Goal: Information Seeking & Learning: Check status

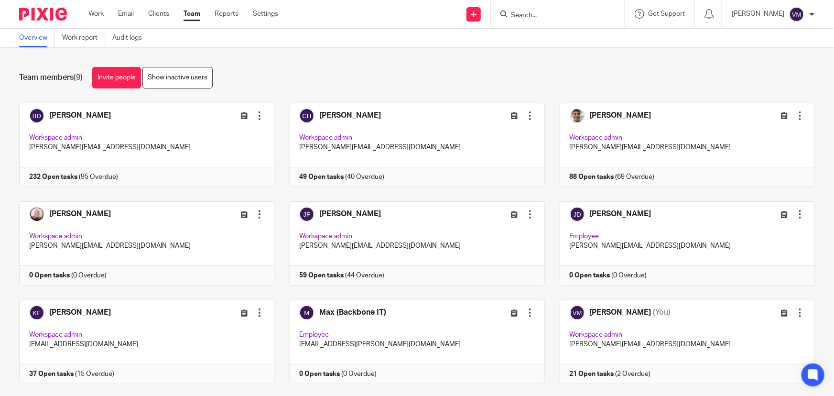
click at [199, 13] on link "Team" at bounding box center [192, 14] width 17 height 10
click at [136, 34] on link "Audit logs" at bounding box center [130, 38] width 37 height 19
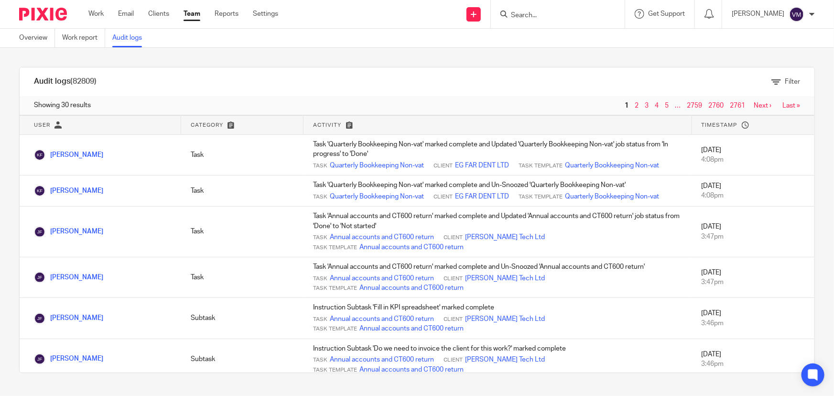
click at [195, 10] on link "Team" at bounding box center [192, 14] width 17 height 10
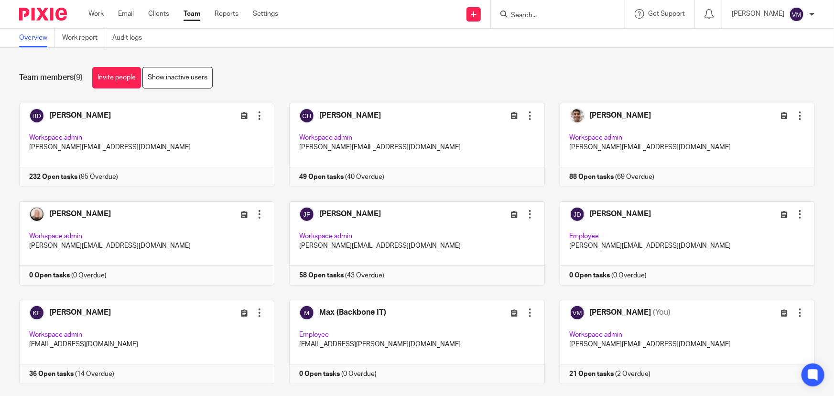
click at [545, 16] on input "Search" at bounding box center [553, 15] width 86 height 9
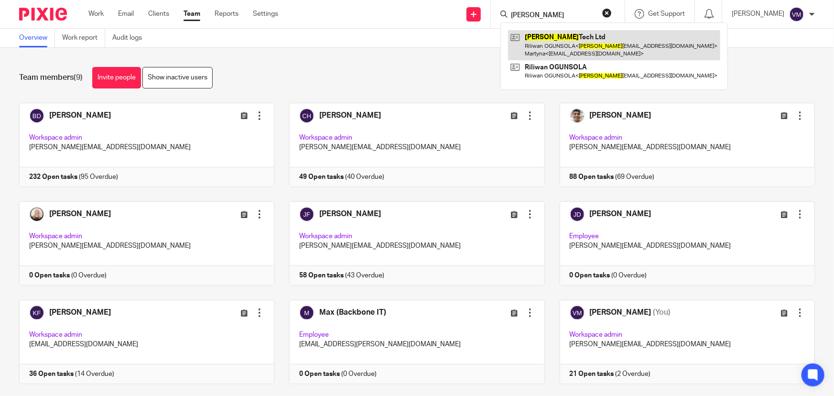
type input "rao"
click at [554, 43] on link at bounding box center [614, 45] width 212 height 30
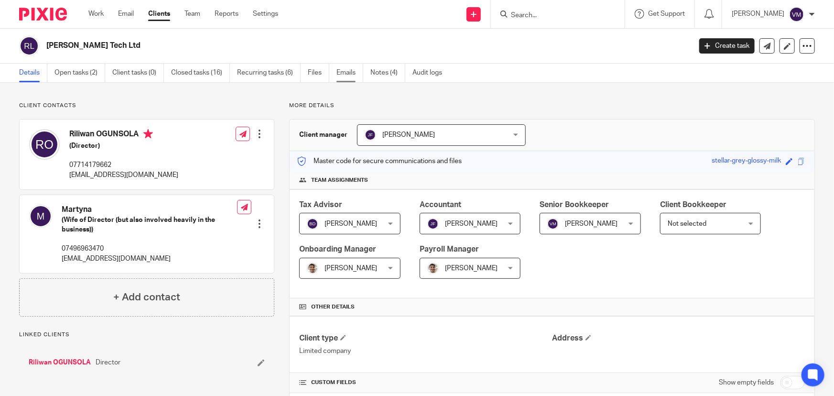
click at [349, 72] on link "Emails" at bounding box center [350, 73] width 27 height 19
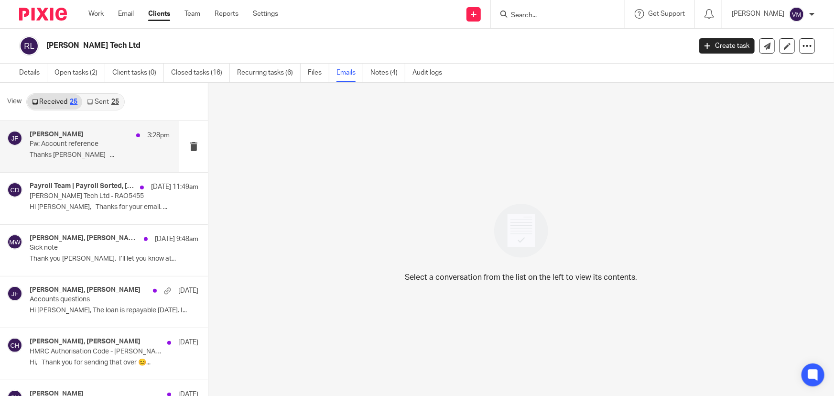
click at [79, 140] on p "Fw: Account reference" at bounding box center [86, 144] width 112 height 8
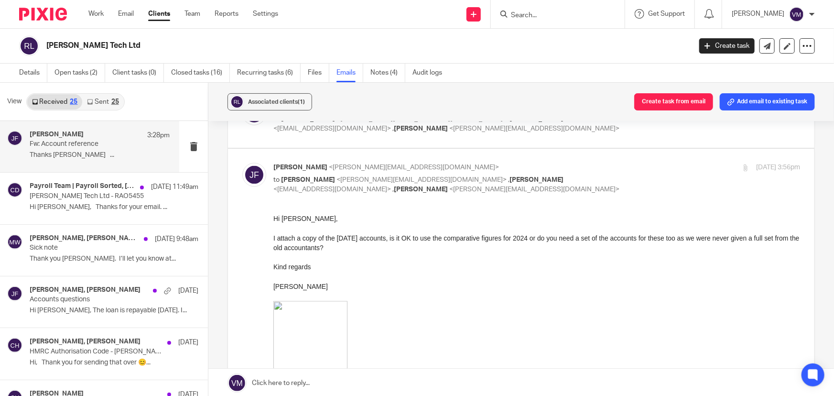
scroll to position [956, 0]
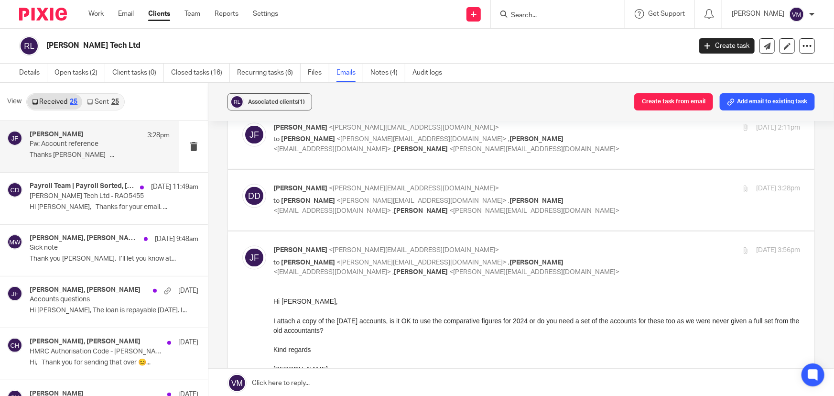
click at [242, 245] on input "checkbox" at bounding box center [242, 245] width 0 height 0
checkbox input "false"
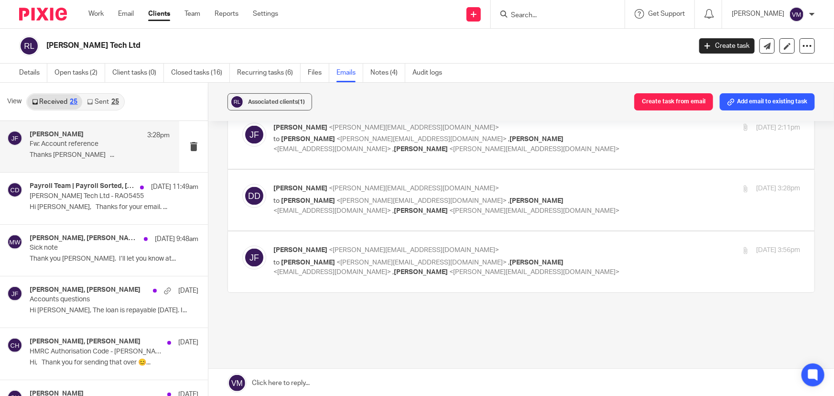
scroll to position [867, 0]
click at [645, 186] on div "25 Sep 2025 3:28pm" at bounding box center [712, 191] width 175 height 10
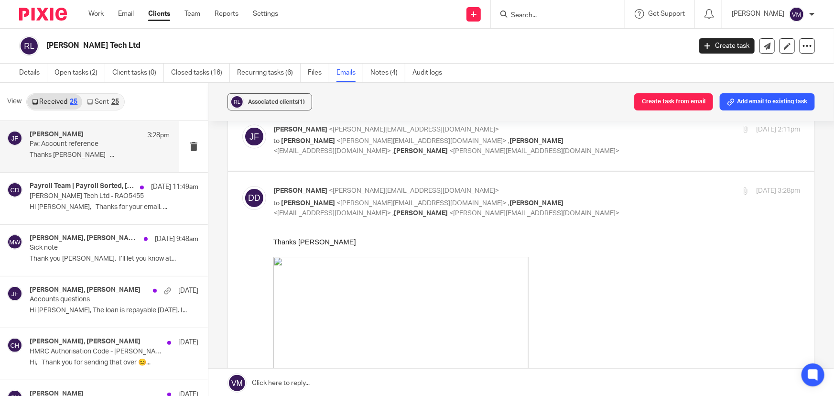
scroll to position [0, 0]
click at [645, 186] on div "25 Sep 2025 3:28pm" at bounding box center [712, 191] width 175 height 10
checkbox input "false"
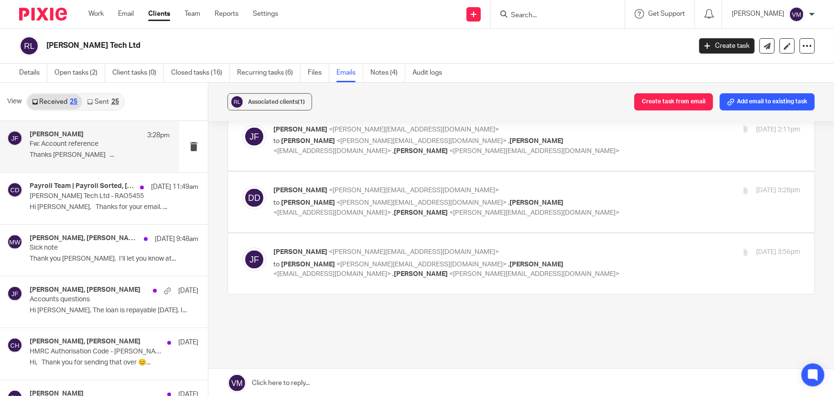
click at [98, 98] on link "Sent 25" at bounding box center [102, 101] width 41 height 15
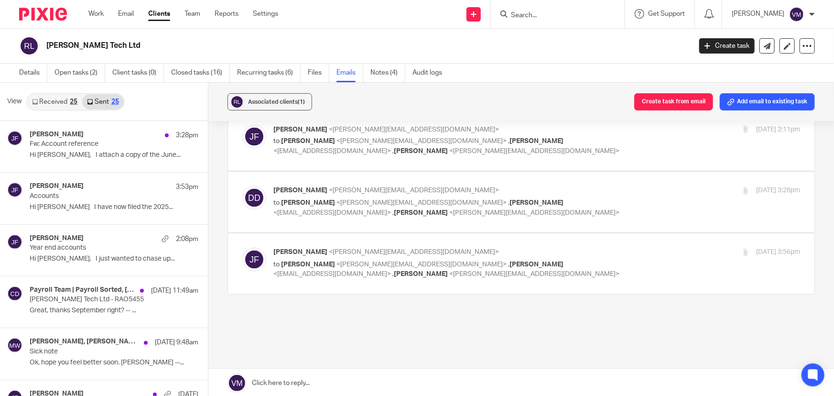
scroll to position [1, 0]
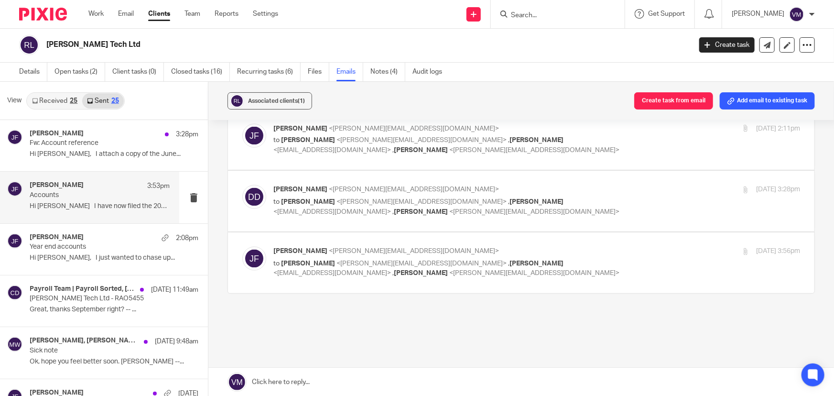
click at [81, 196] on p "Accounts" at bounding box center [86, 195] width 112 height 8
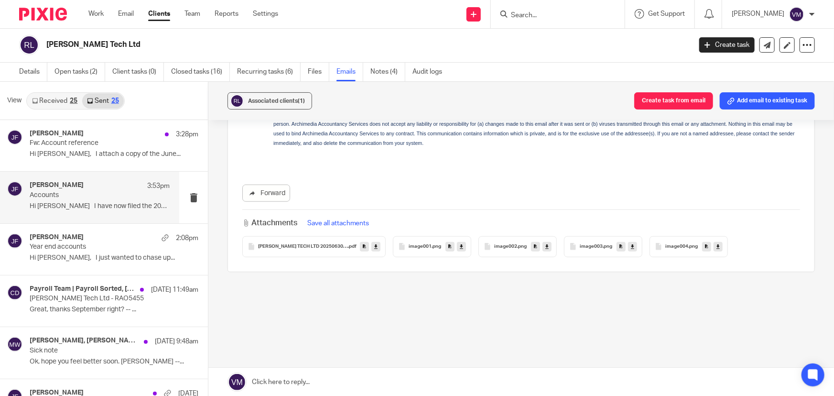
scroll to position [0, 0]
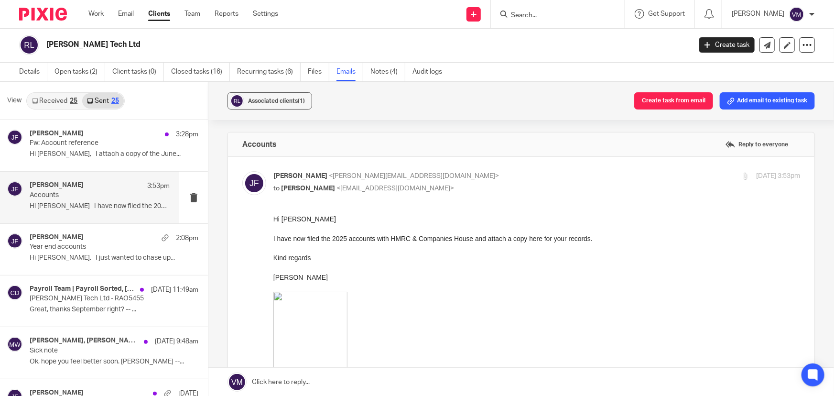
click at [569, 171] on p "Jill Fox <jill@archimediaaccounts.co.uk>" at bounding box center [449, 176] width 351 height 10
checkbox input "false"
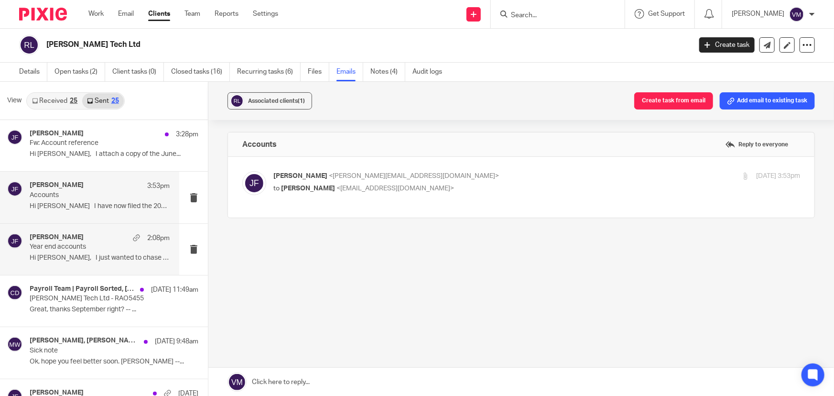
click at [61, 237] on div "Jill Fox 2:08pm" at bounding box center [100, 238] width 140 height 10
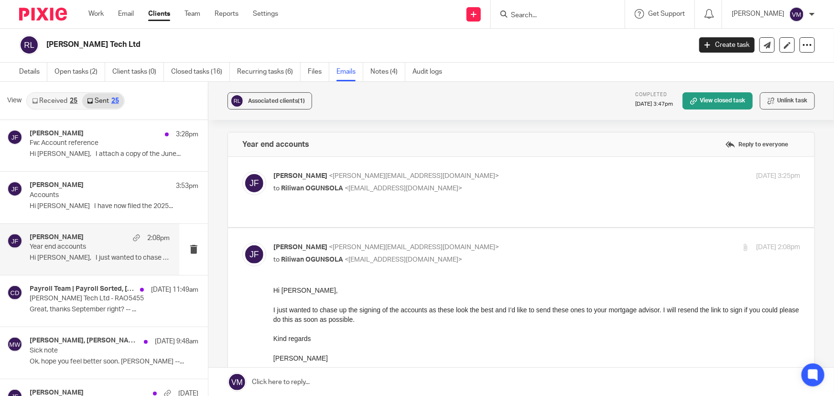
click at [242, 242] on input "checkbox" at bounding box center [242, 242] width 0 height 0
checkbox input "false"
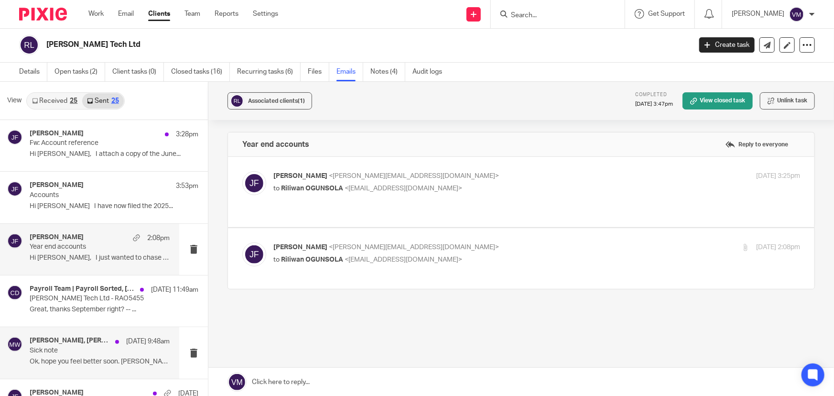
click at [56, 355] on div "Chris Demetriou, Martyna W 24 Sep 9:48am Sick note Ok, hope you feel better soo…" at bounding box center [100, 353] width 140 height 32
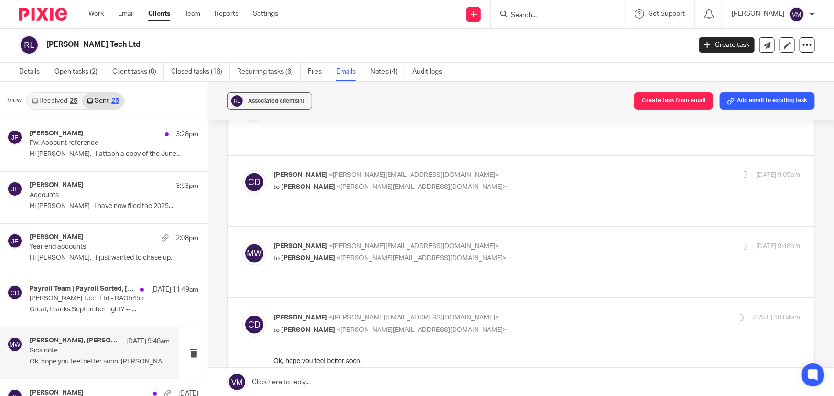
scroll to position [348, 0]
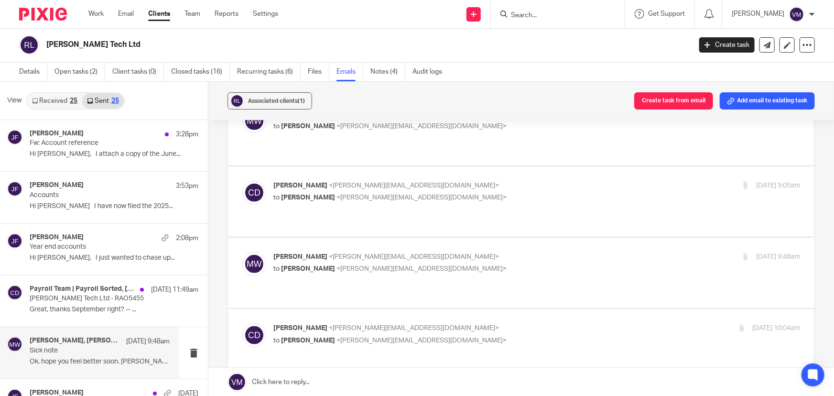
click at [487, 252] on p "Martyna W <martyna.wojtukiewicz@gmail.com>" at bounding box center [449, 257] width 351 height 10
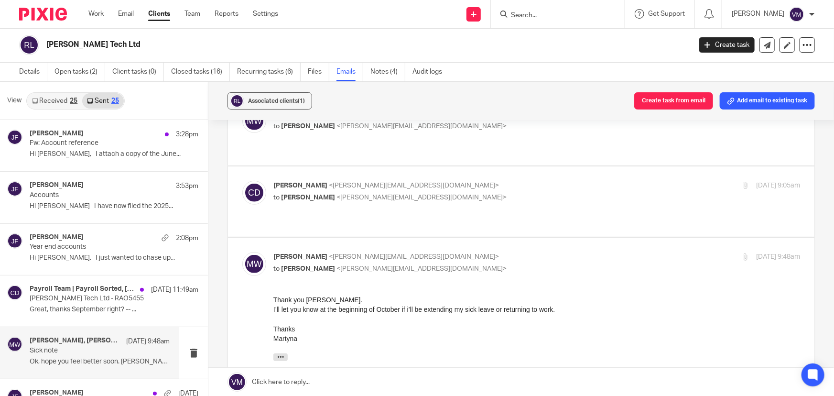
scroll to position [0, 0]
click at [489, 252] on p "Martyna W <martyna.wojtukiewicz@gmail.com>" at bounding box center [449, 257] width 351 height 10
checkbox input "false"
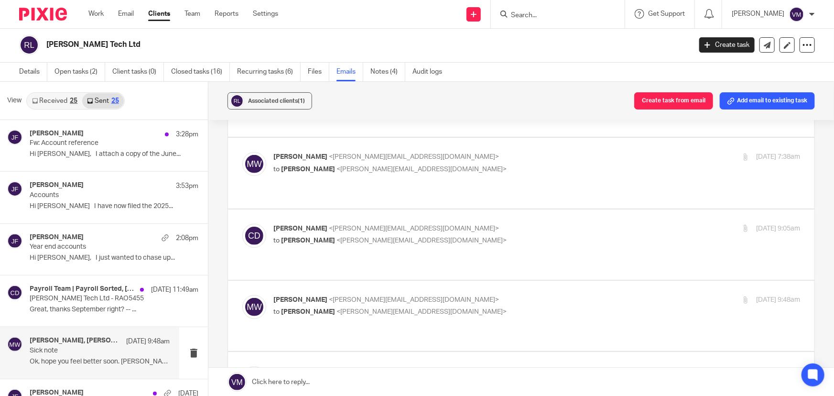
scroll to position [304, 0]
click at [497, 224] on p "Chris Demetriou <chris@archimediaaccounts.co.uk>" at bounding box center [449, 229] width 351 height 10
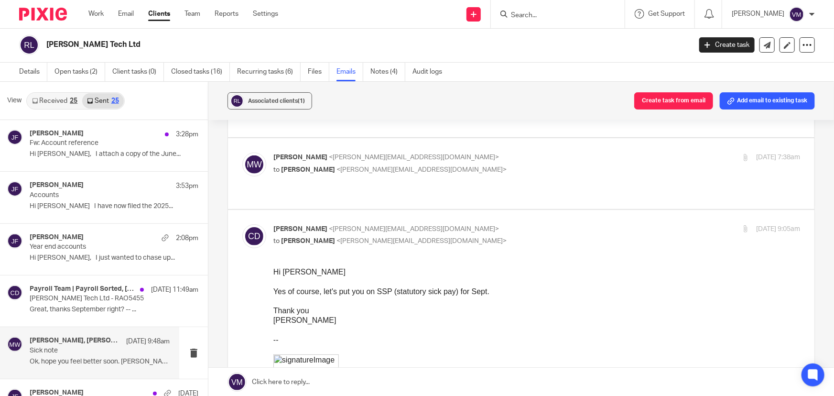
scroll to position [0, 0]
click at [497, 224] on p "Chris Demetriou <chris@archimediaaccounts.co.uk>" at bounding box center [449, 229] width 351 height 10
checkbox input "false"
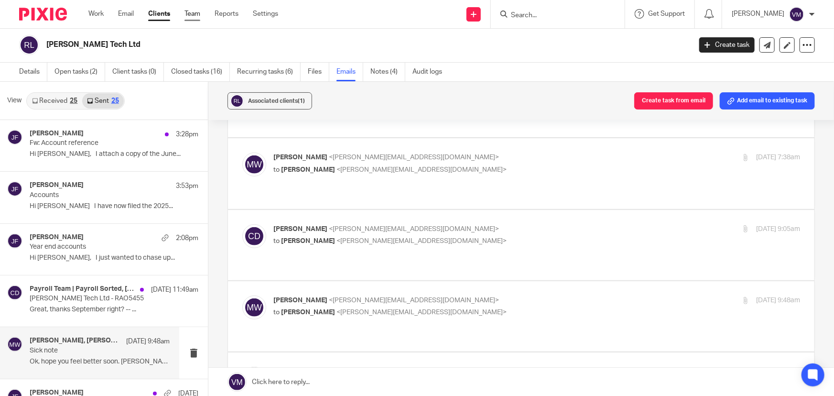
click at [196, 13] on link "Team" at bounding box center [193, 14] width 16 height 10
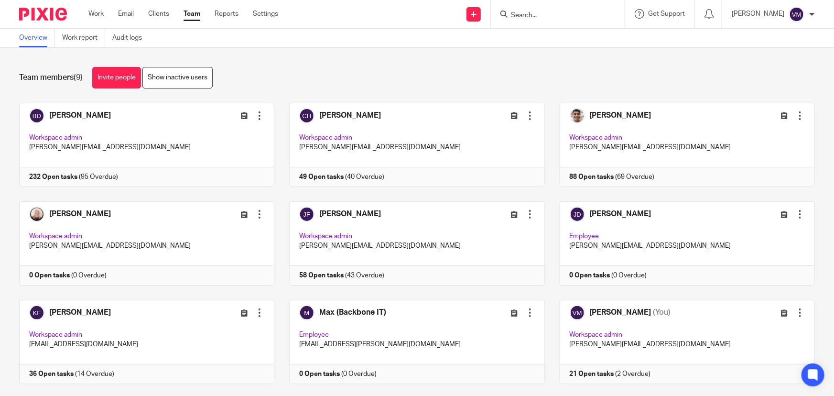
click at [545, 17] on input "Search" at bounding box center [553, 15] width 86 height 9
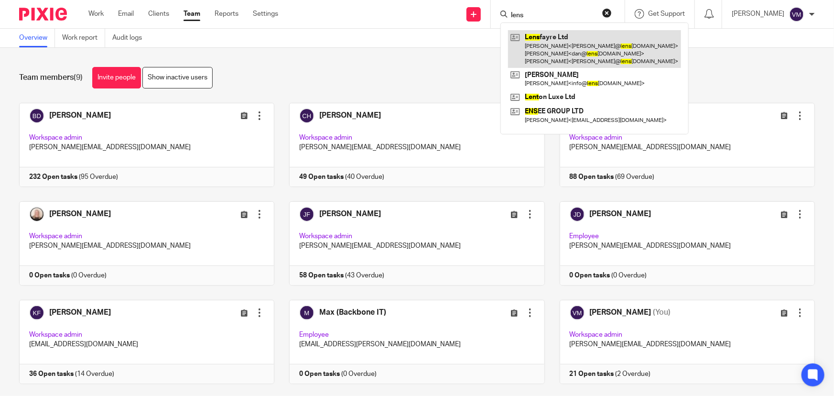
type input "lens"
click at [553, 40] on link at bounding box center [594, 49] width 173 height 38
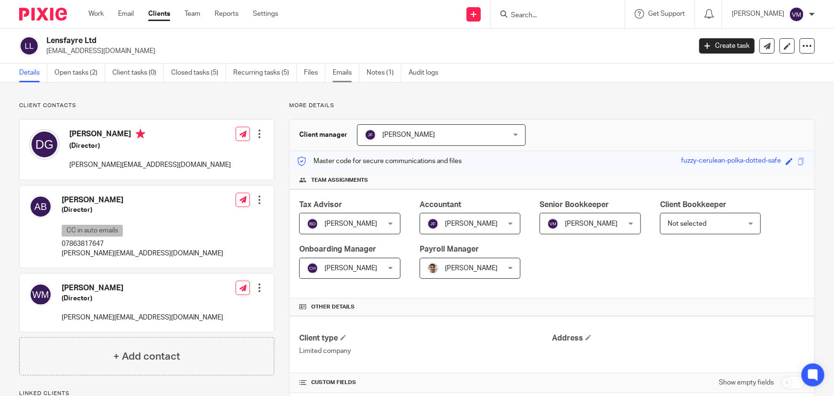
click at [343, 76] on link "Emails" at bounding box center [346, 73] width 27 height 19
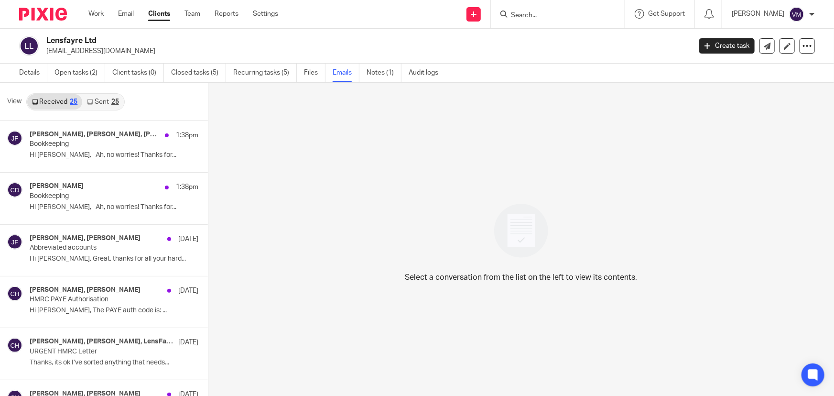
click at [101, 99] on link "Sent 25" at bounding box center [102, 101] width 41 height 15
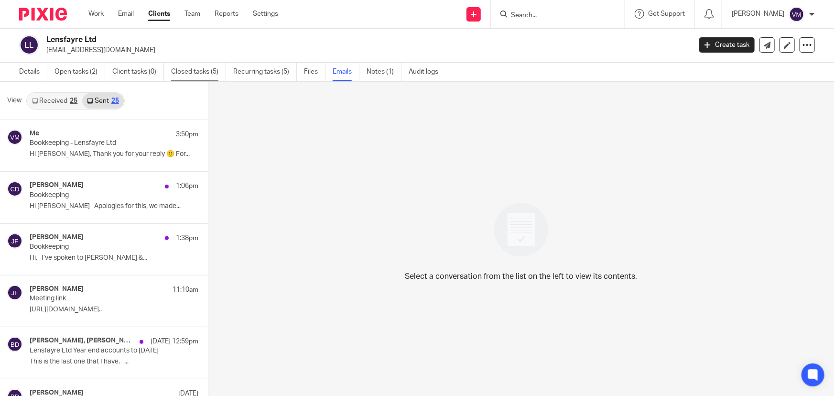
click at [199, 71] on link "Closed tasks (5)" at bounding box center [198, 72] width 55 height 19
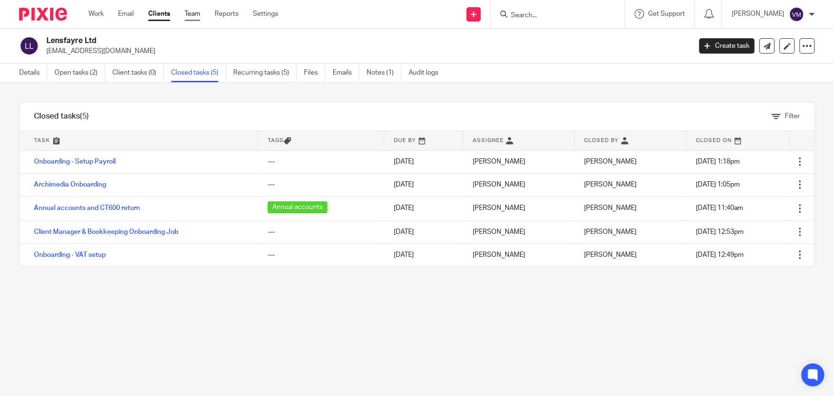
click at [191, 10] on link "Team" at bounding box center [193, 14] width 16 height 10
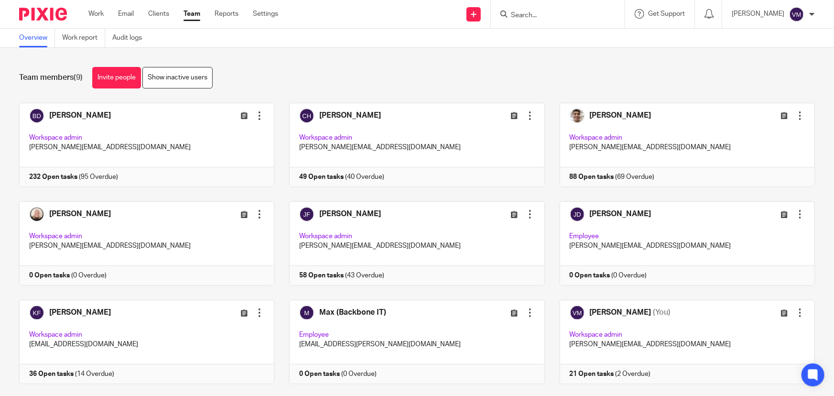
click at [540, 14] on input "Search" at bounding box center [553, 15] width 86 height 9
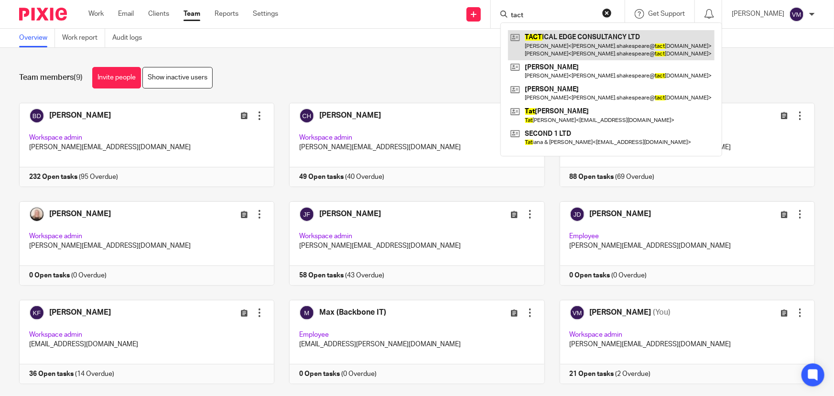
type input "tact"
click at [592, 40] on link at bounding box center [611, 45] width 207 height 30
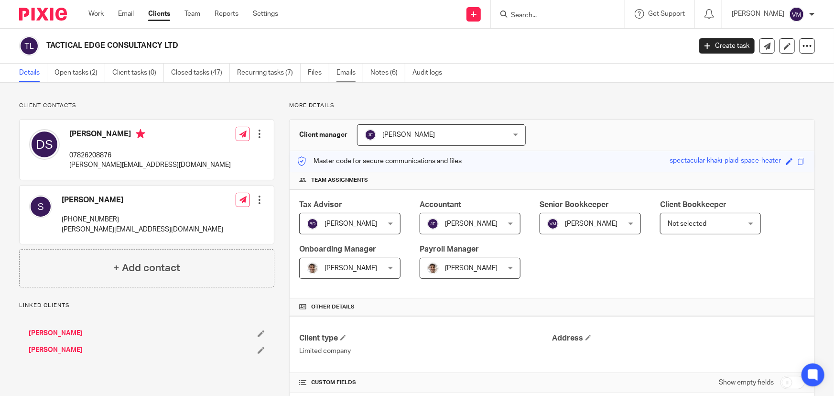
click at [344, 77] on link "Emails" at bounding box center [350, 73] width 27 height 19
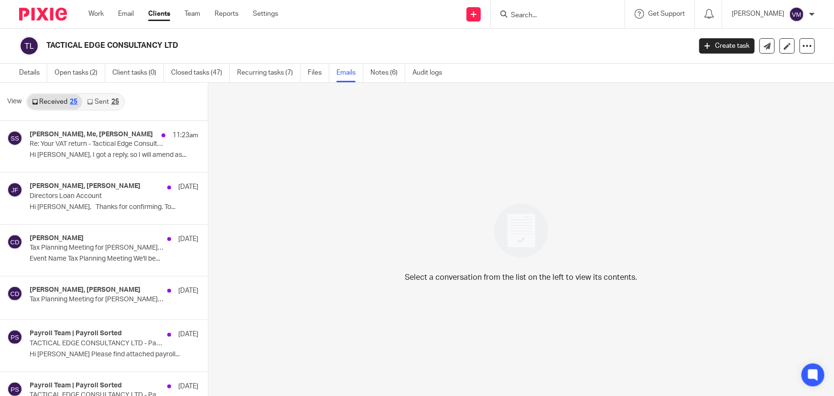
click at [103, 98] on link "Sent 25" at bounding box center [102, 101] width 41 height 15
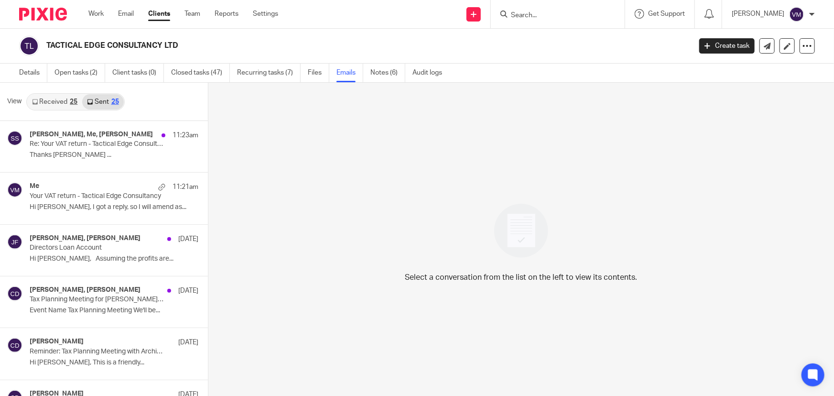
click at [552, 16] on input "Search" at bounding box center [553, 15] width 86 height 9
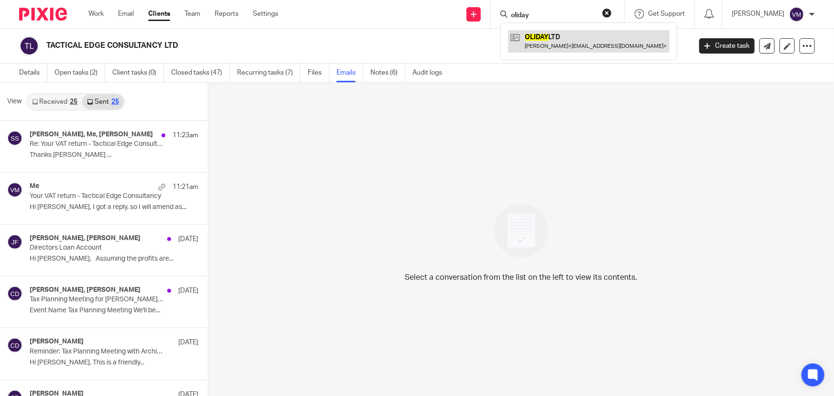
type input "oliday"
click at [570, 35] on link at bounding box center [589, 41] width 162 height 22
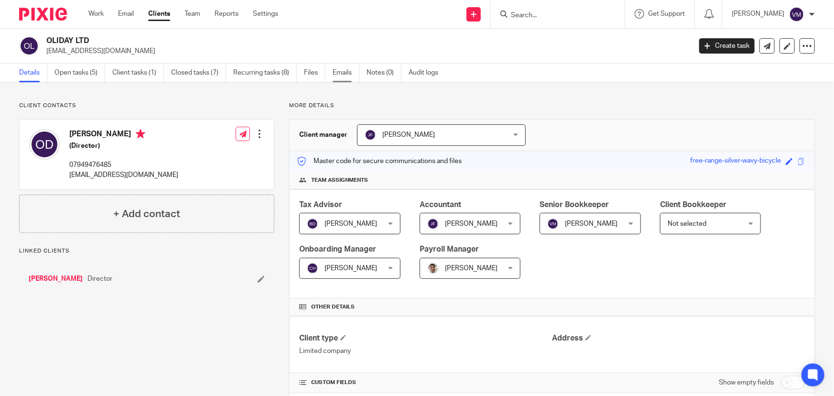
click at [351, 77] on link "Emails" at bounding box center [346, 73] width 27 height 19
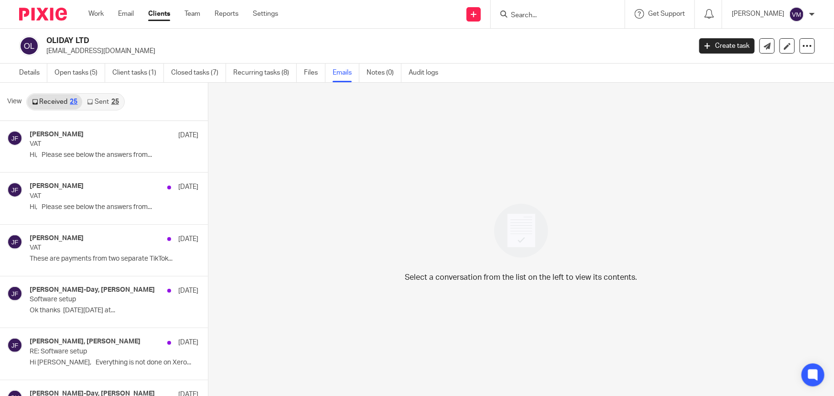
click at [94, 102] on link "Sent 25" at bounding box center [102, 101] width 41 height 15
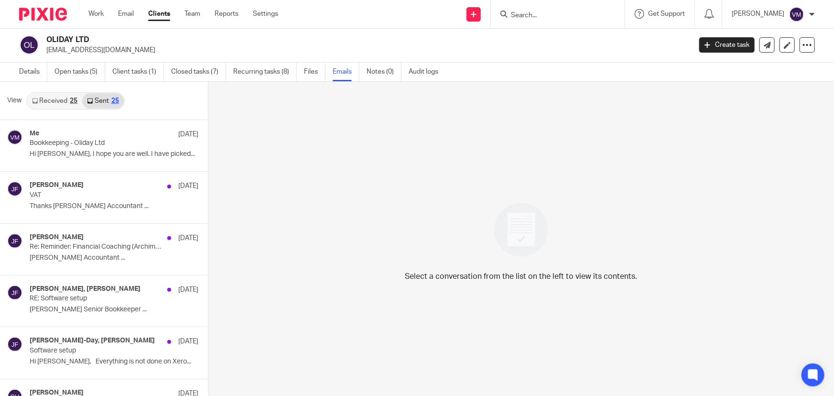
click at [541, 16] on input "Search" at bounding box center [553, 15] width 86 height 9
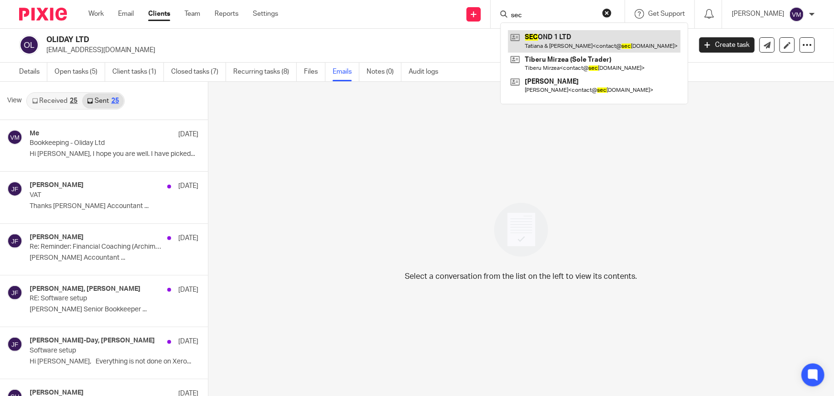
type input "sec"
click at [570, 39] on link at bounding box center [594, 41] width 173 height 22
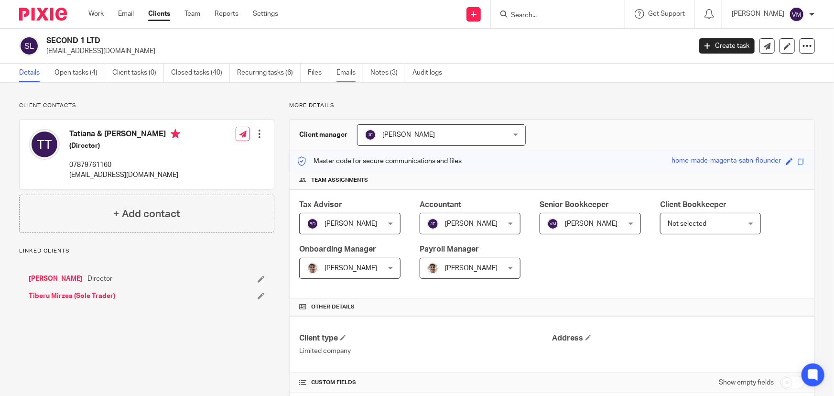
click at [363, 73] on link "Emails" at bounding box center [350, 73] width 27 height 19
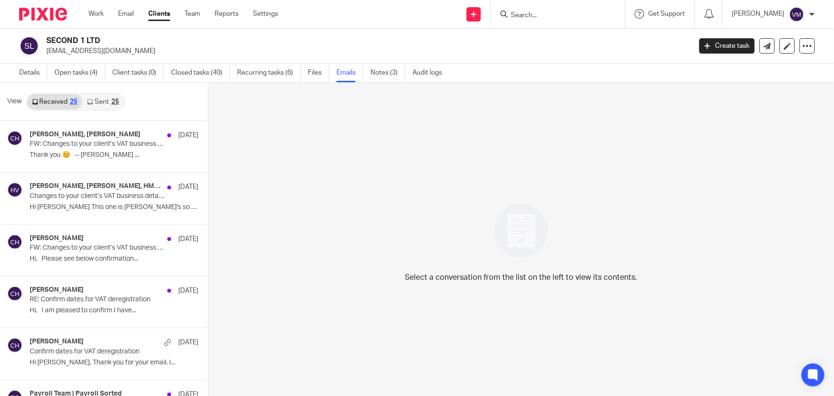
click at [99, 103] on link "Sent 25" at bounding box center [102, 101] width 41 height 15
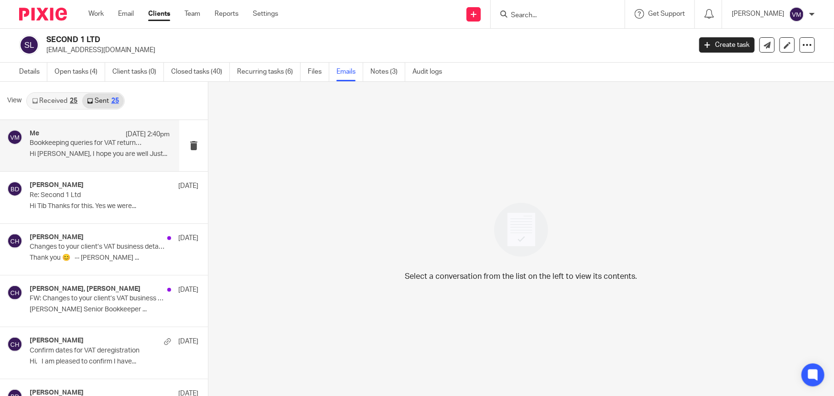
click at [79, 135] on div "Me [DATE] 2:40pm" at bounding box center [100, 135] width 140 height 10
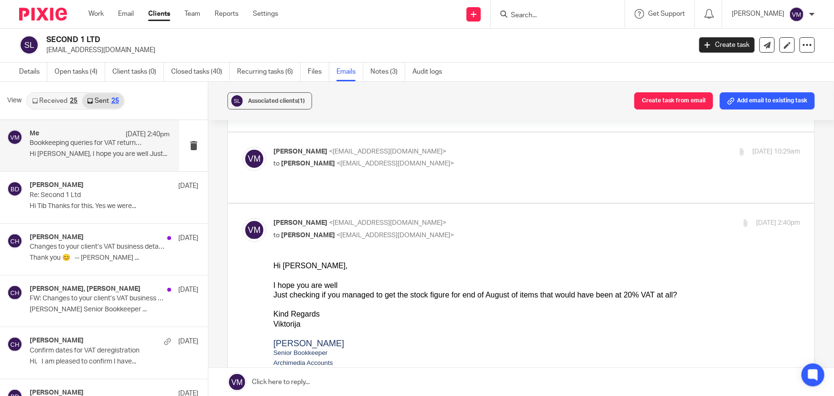
scroll to position [43, 0]
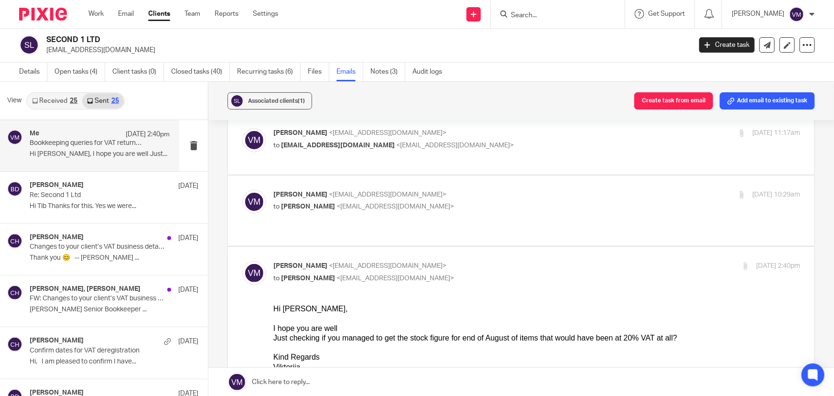
click at [522, 11] on input "Search" at bounding box center [553, 15] width 86 height 9
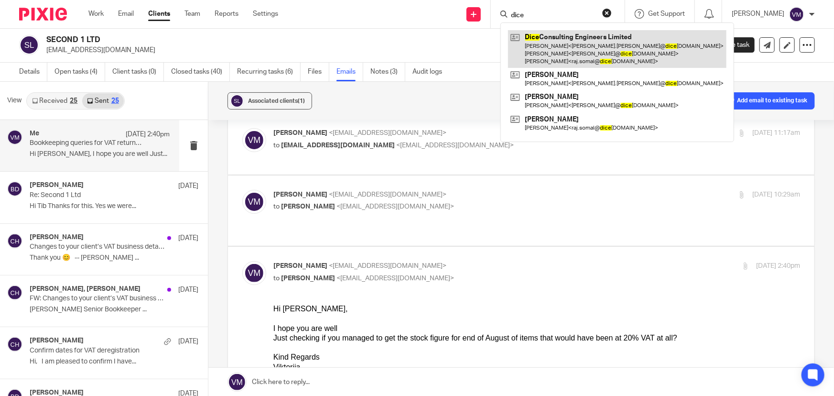
type input "dice"
click at [552, 36] on link at bounding box center [617, 49] width 219 height 38
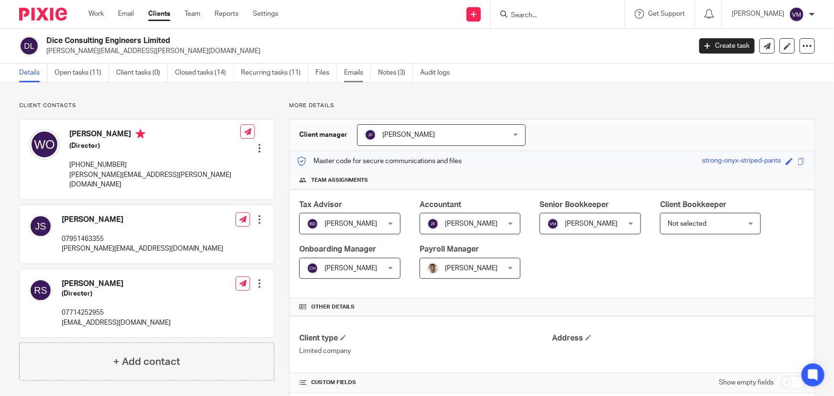
click at [352, 73] on link "Emails" at bounding box center [357, 73] width 27 height 19
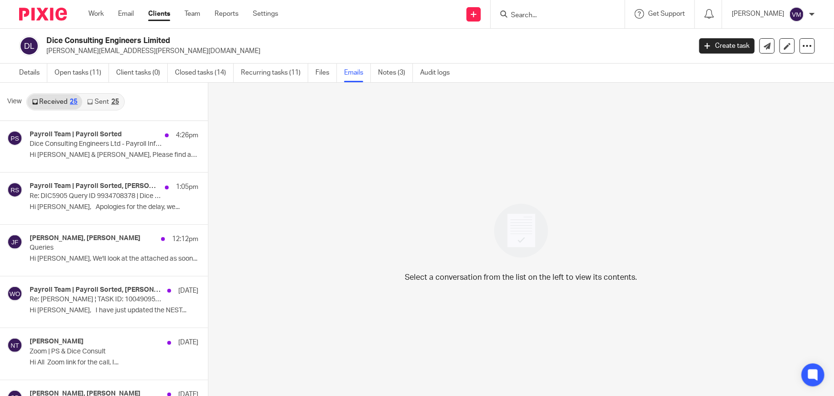
click at [98, 102] on link "Sent 25" at bounding box center [102, 101] width 41 height 15
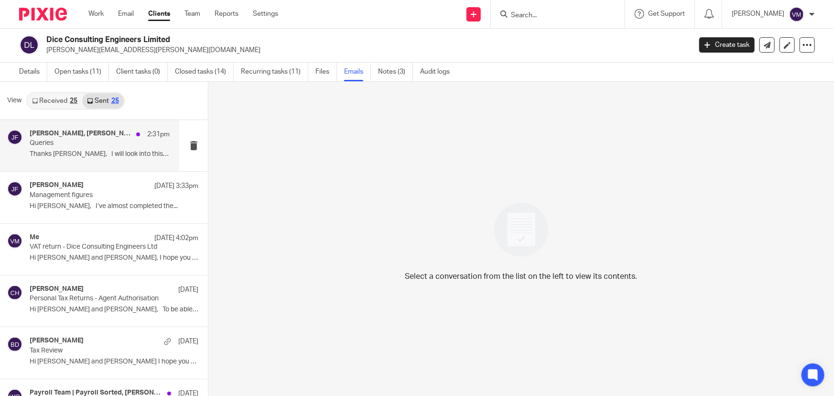
click at [71, 141] on p "Queries" at bounding box center [86, 143] width 112 height 8
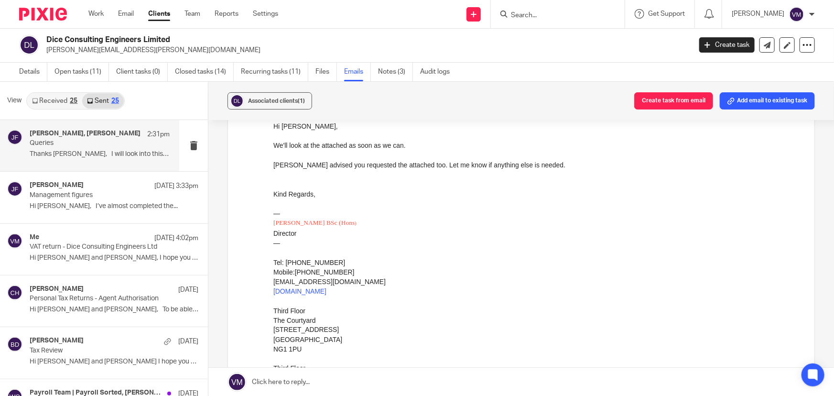
scroll to position [695, 0]
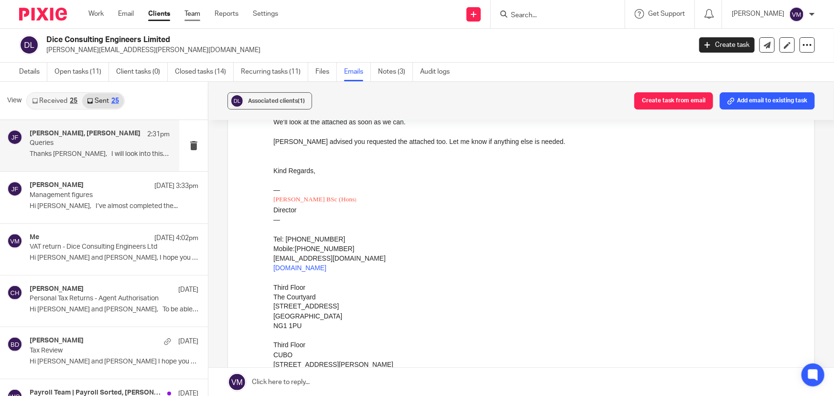
click at [197, 10] on link "Team" at bounding box center [193, 14] width 16 height 10
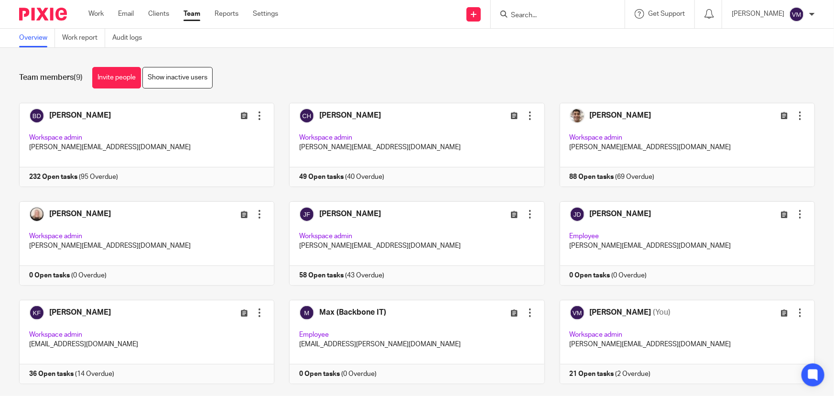
click at [537, 17] on input "Search" at bounding box center [553, 15] width 86 height 9
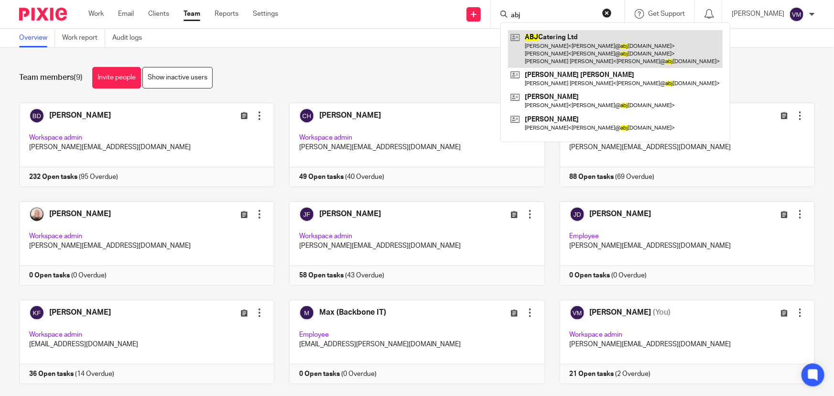
type input "abj"
click at [552, 43] on link at bounding box center [615, 49] width 215 height 38
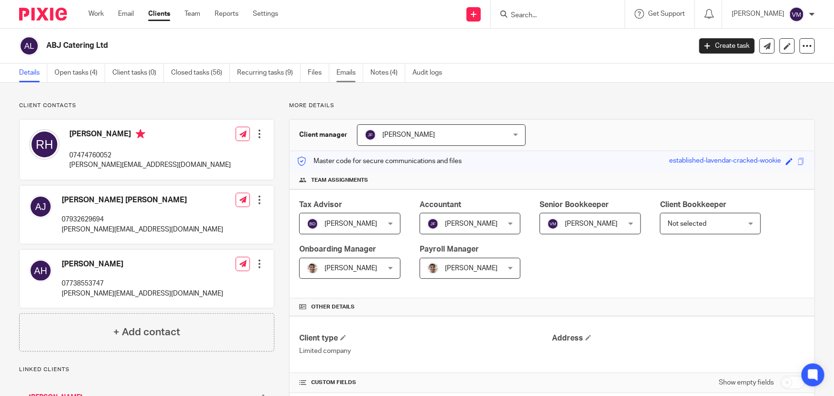
click at [349, 75] on link "Emails" at bounding box center [350, 73] width 27 height 19
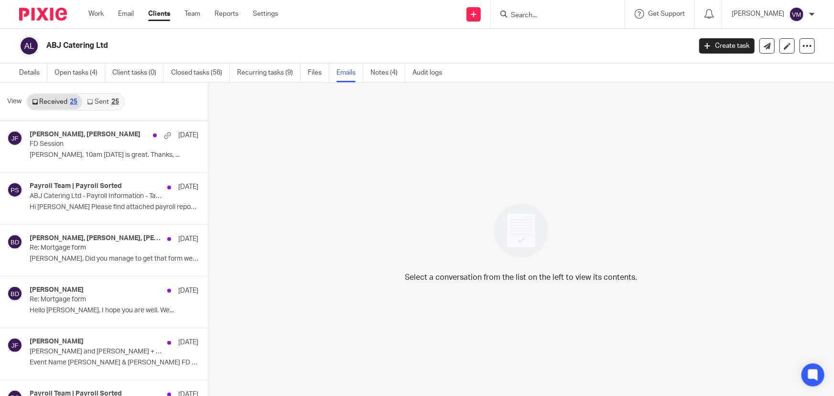
click at [101, 102] on link "Sent 25" at bounding box center [102, 101] width 41 height 15
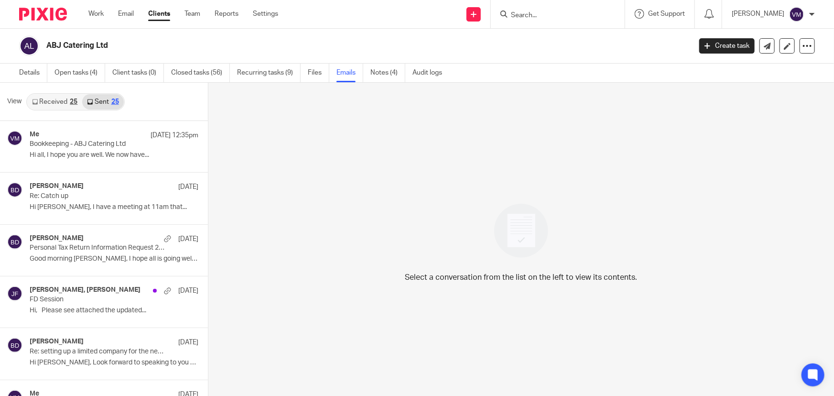
scroll to position [1, 0]
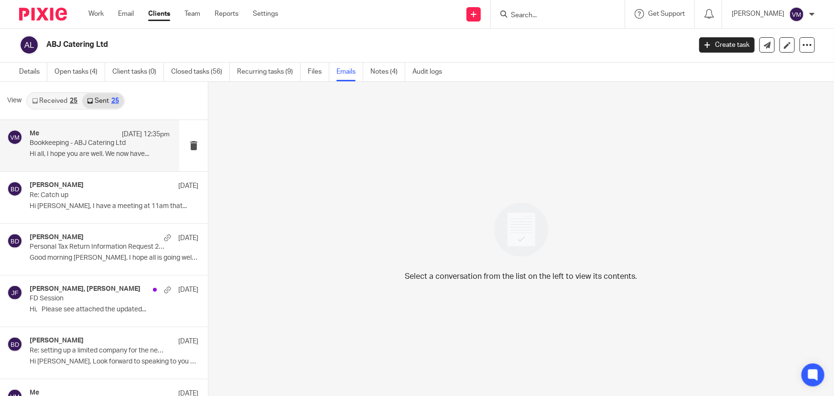
click at [75, 142] on p "Bookkeeping - ABJ Catering Ltd" at bounding box center [86, 143] width 112 height 8
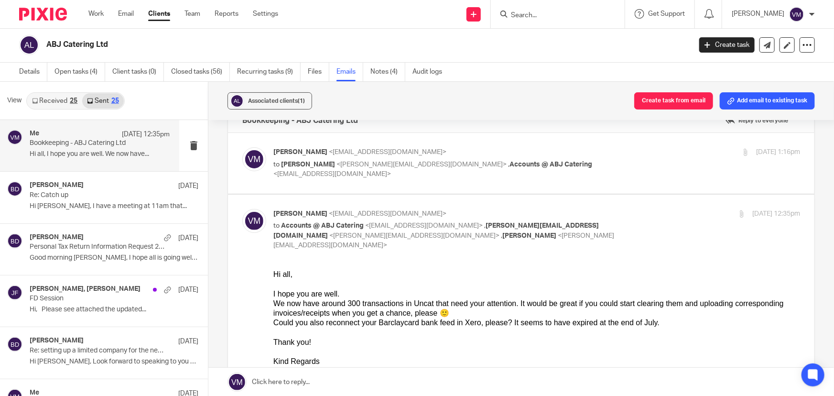
scroll to position [0, 0]
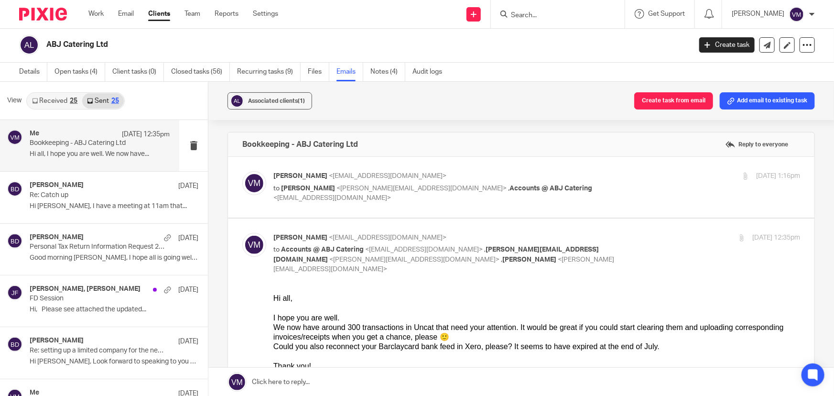
click at [643, 185] on div "[PERSON_NAME] <[EMAIL_ADDRESS][DOMAIN_NAME]> to [PERSON_NAME] <[PERSON_NAME][EM…" at bounding box center [537, 187] width 527 height 32
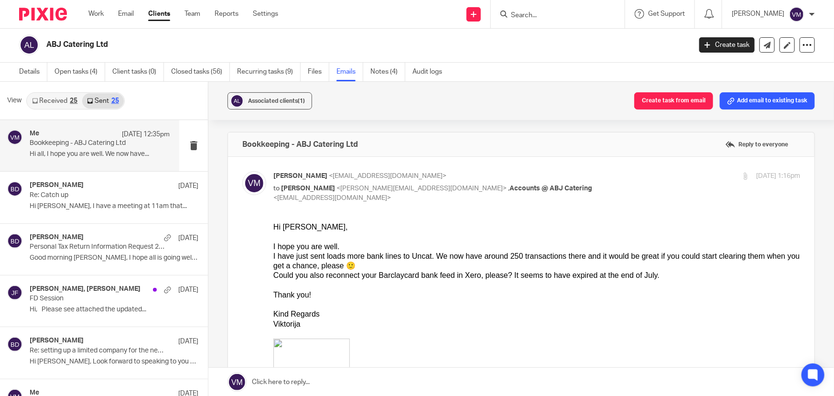
click at [643, 177] on div "[DATE] 1:16pm" at bounding box center [712, 176] width 175 height 10
checkbox input "false"
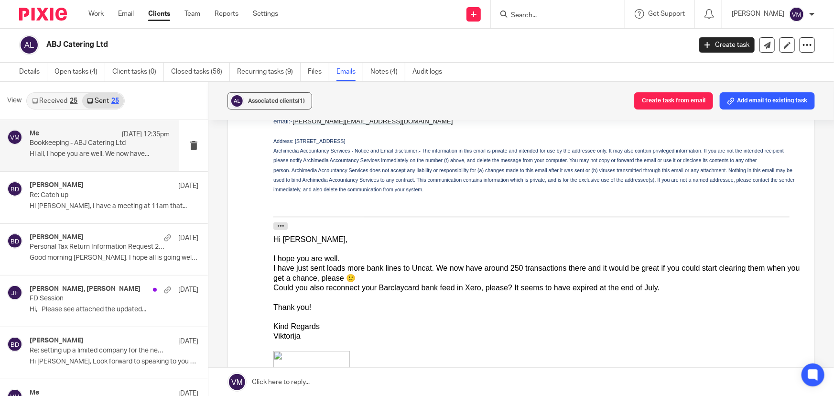
scroll to position [435, 0]
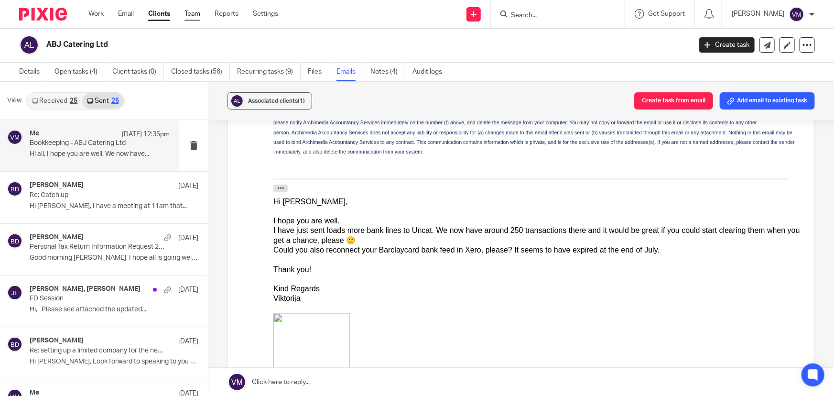
click at [193, 12] on link "Team" at bounding box center [193, 14] width 16 height 10
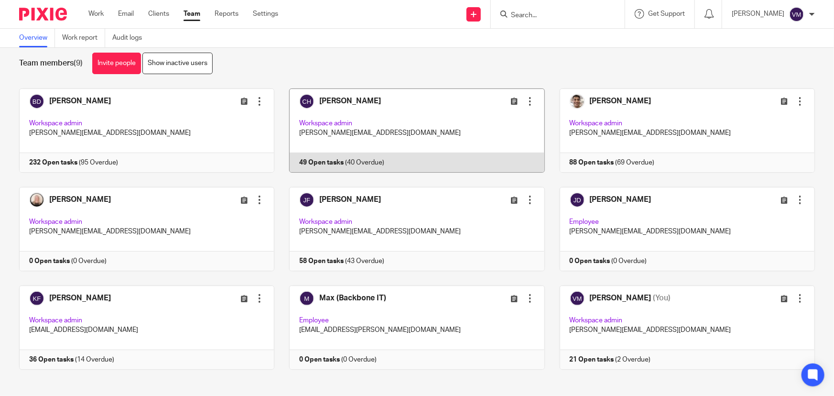
scroll to position [21, 0]
